Goal: Navigation & Orientation: Go to known website

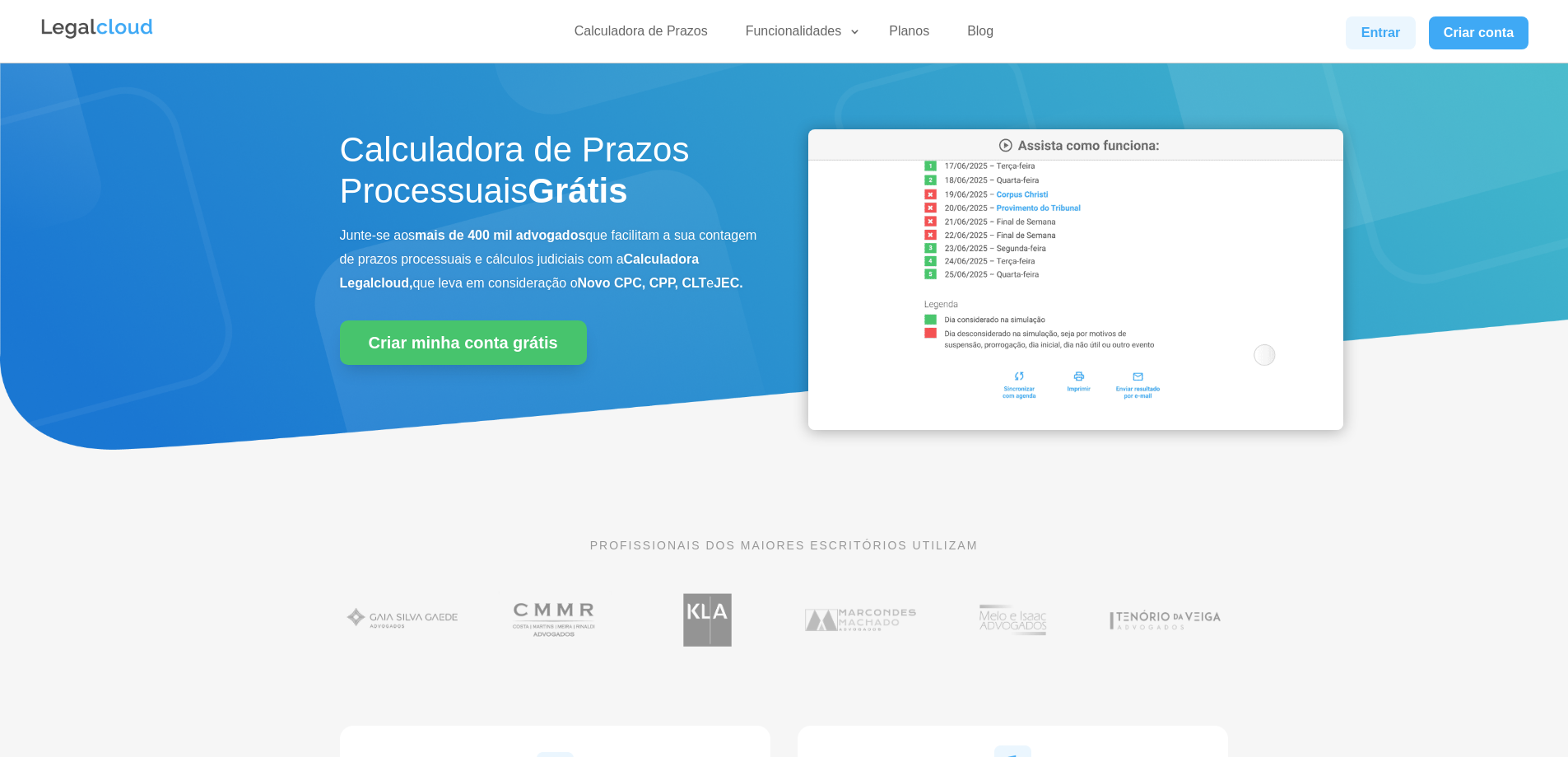
click at [1370, 32] on link "Entrar" at bounding box center [1380, 33] width 69 height 33
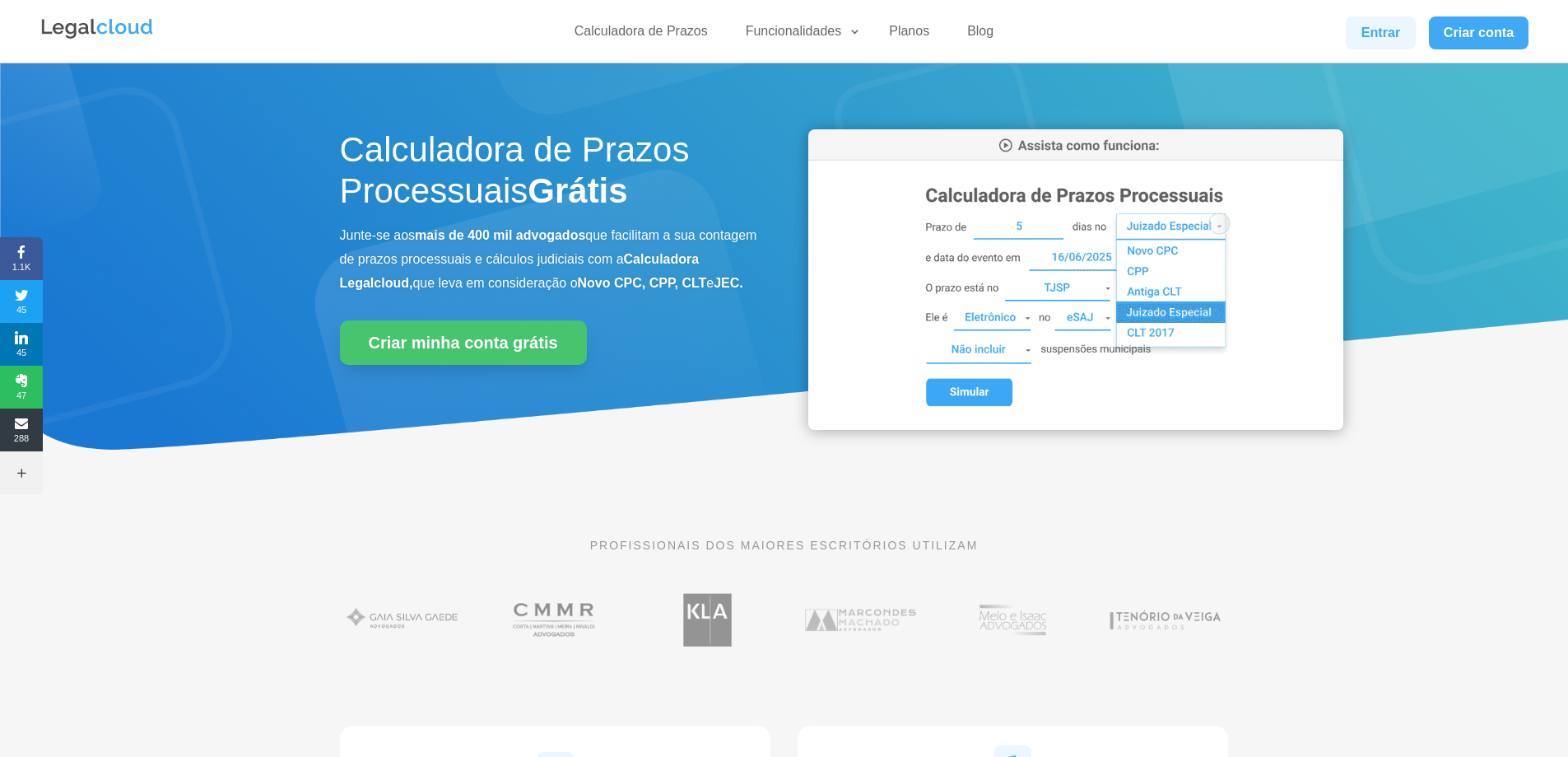
click at [1384, 28] on link "Entrar" at bounding box center [1380, 33] width 69 height 33
